Goal: Navigation & Orientation: Find specific page/section

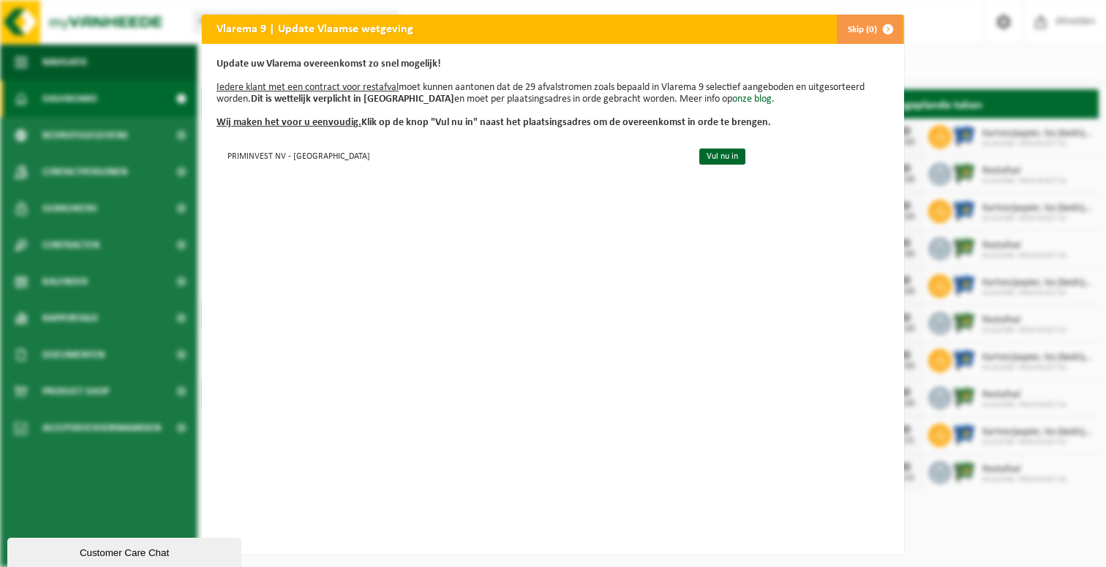
click at [928, 51] on div "Vlarema 9 | Update Vlaamse wetgeving Skip (0) Update uw Vlarema overeenkomst zo…" at bounding box center [553, 283] width 1106 height 567
click at [878, 34] on span "button" at bounding box center [888, 29] width 29 height 29
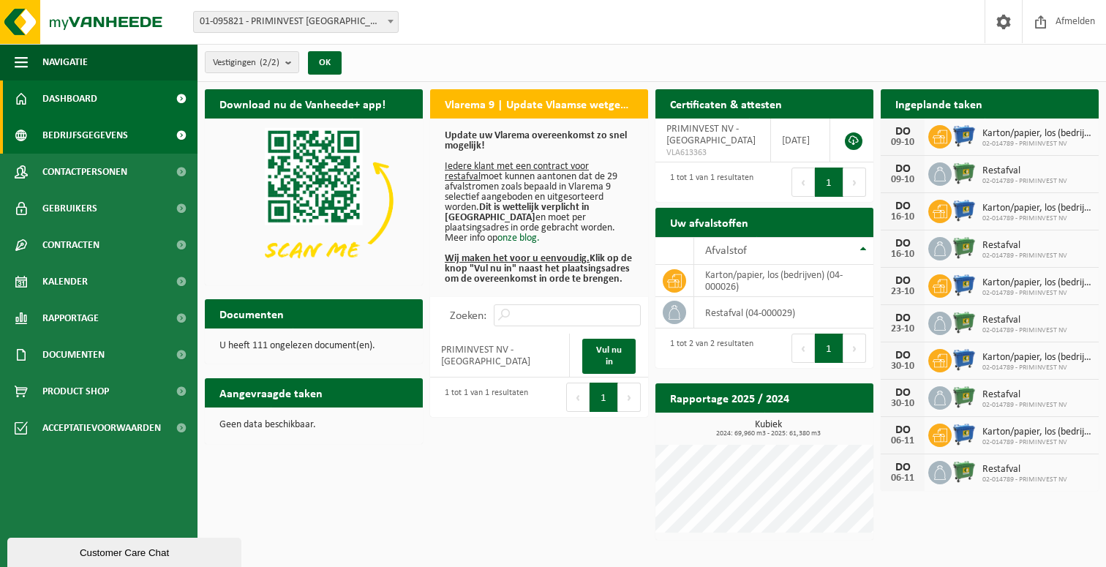
click at [115, 138] on span "Bedrijfsgegevens" at bounding box center [85, 135] width 86 height 37
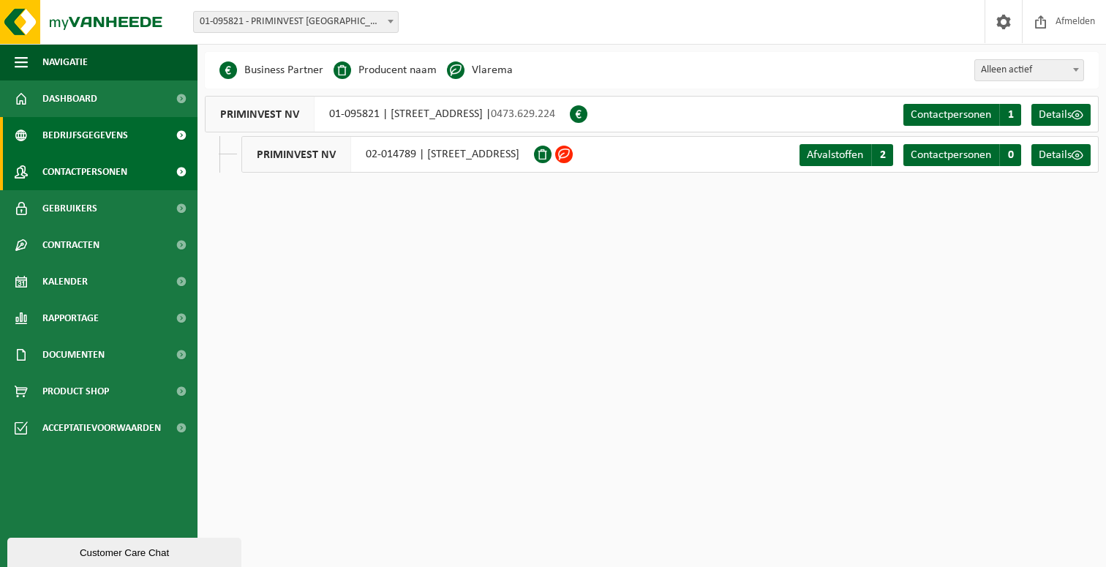
click at [132, 179] on link "Contactpersonen" at bounding box center [99, 172] width 198 height 37
